Goal: Task Accomplishment & Management: Manage account settings

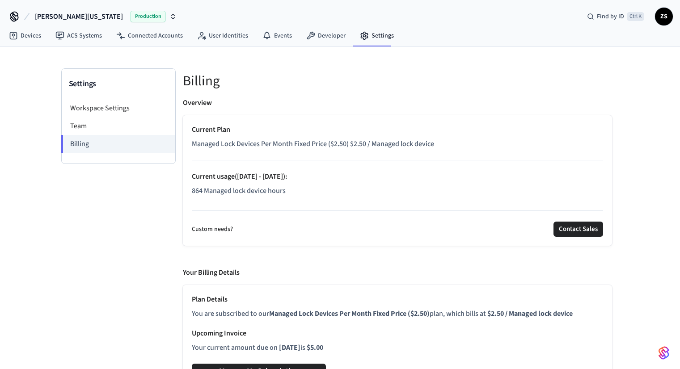
scroll to position [19, 0]
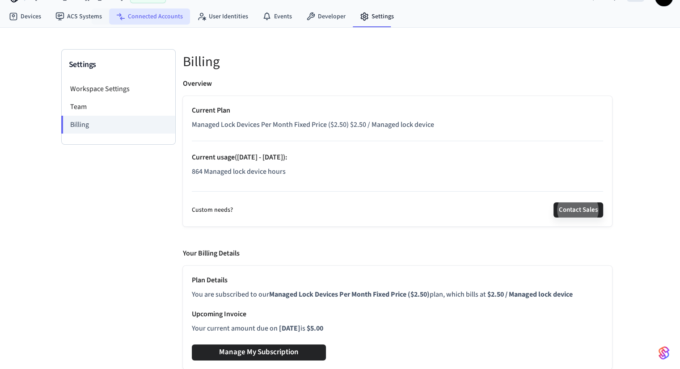
click at [147, 17] on link "Connected Accounts" at bounding box center [149, 16] width 81 height 16
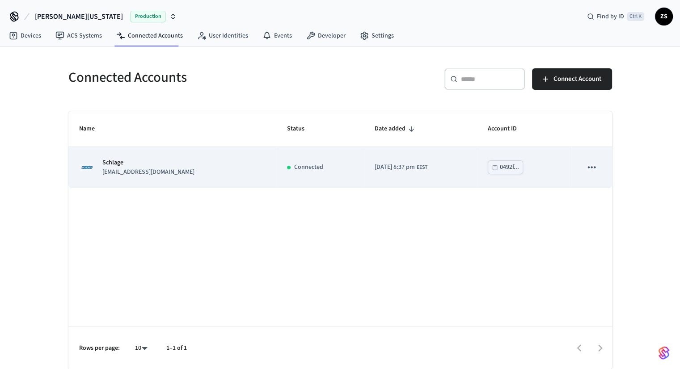
click at [594, 166] on icon "sticky table" at bounding box center [591, 167] width 12 height 12
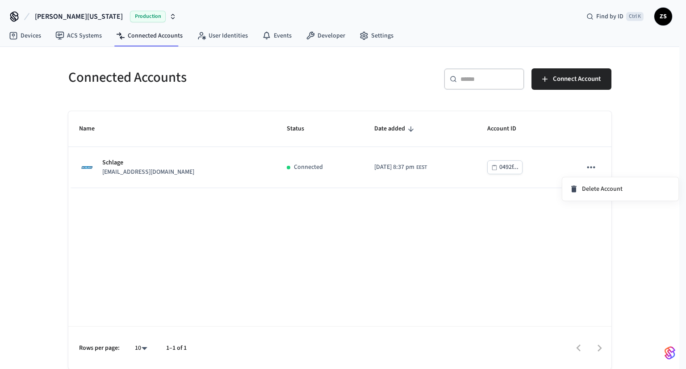
click at [431, 211] on div at bounding box center [343, 184] width 686 height 369
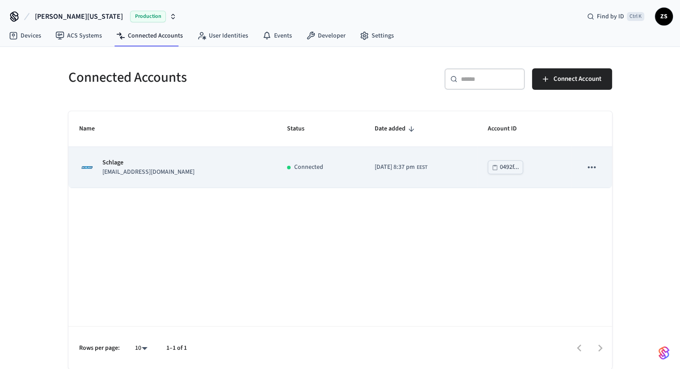
click at [131, 169] on p "[EMAIL_ADDRESS][DOMAIN_NAME]" at bounding box center [148, 172] width 92 height 9
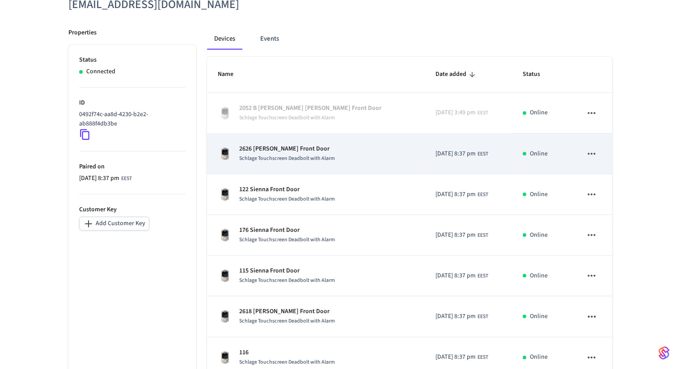
scroll to position [105, 0]
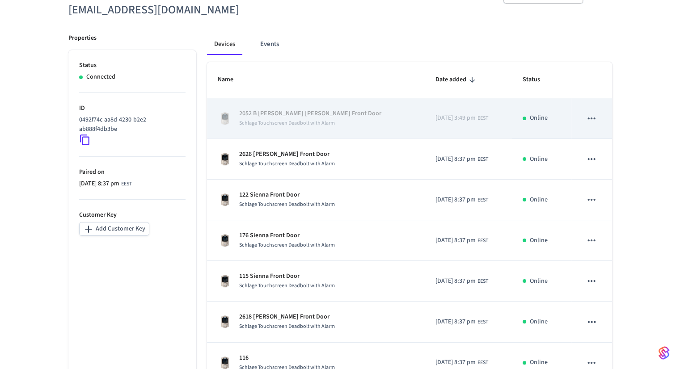
click at [603, 120] on td "sticky table" at bounding box center [591, 118] width 40 height 41
click at [590, 118] on icon "sticky table" at bounding box center [591, 119] width 12 height 12
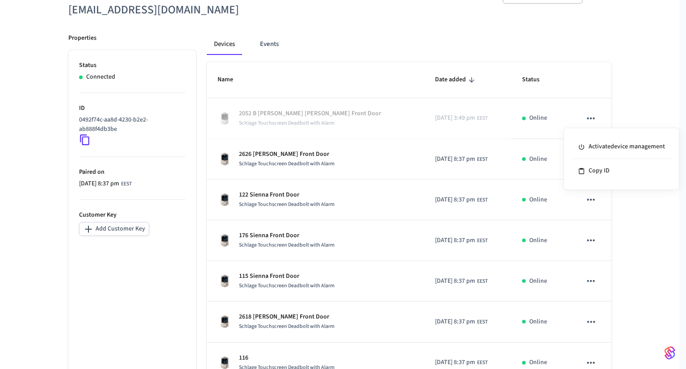
click at [632, 109] on div at bounding box center [343, 184] width 686 height 369
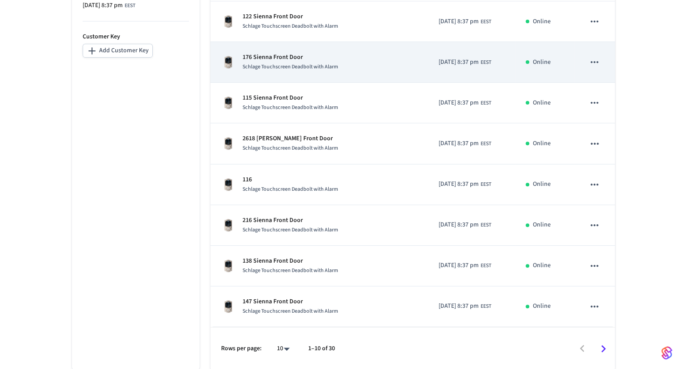
scroll to position [284, 0]
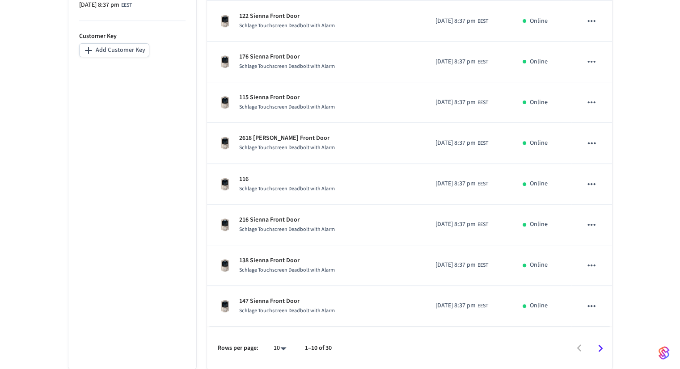
click at [282, 347] on body "[PERSON_NAME] [US_STATE] Production Find by ID Ctrl K ZS Devices ACS Systems Co…" at bounding box center [340, 43] width 680 height 654
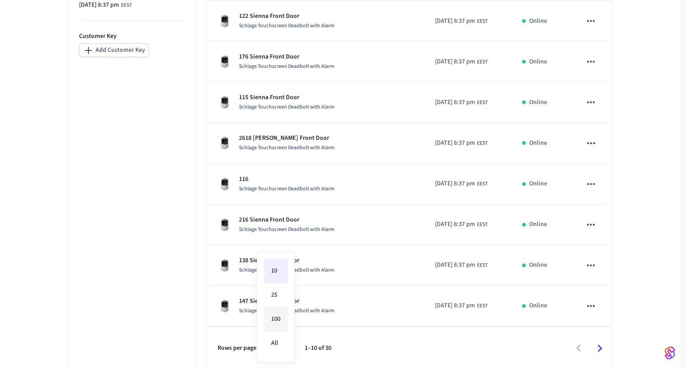
click at [276, 321] on li "100" at bounding box center [276, 319] width 24 height 24
type input "***"
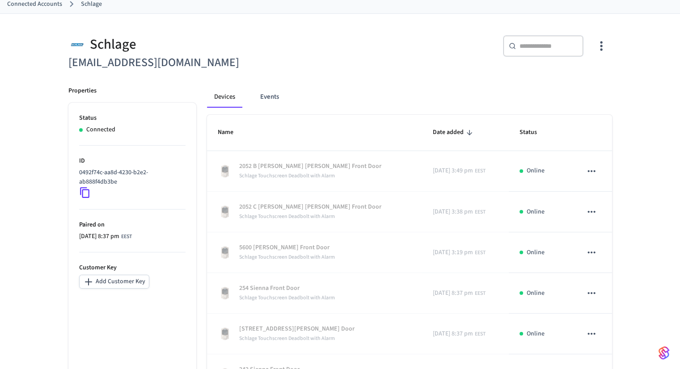
scroll to position [113, 0]
